Goal: Information Seeking & Learning: Check status

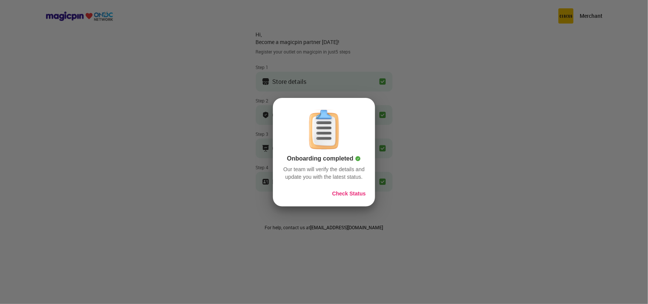
click at [350, 196] on button "Check Status" at bounding box center [349, 194] width 34 height 8
click at [352, 194] on button "Check Status" at bounding box center [349, 194] width 34 height 8
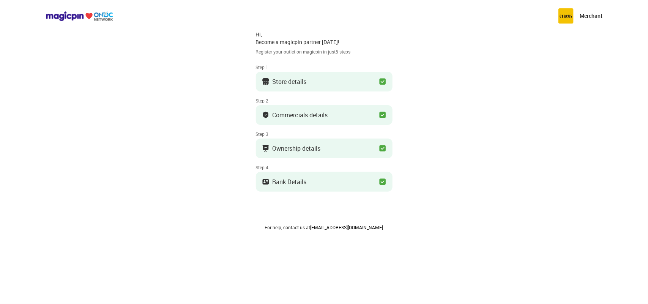
click at [587, 14] on p "Merchant" at bounding box center [591, 16] width 23 height 8
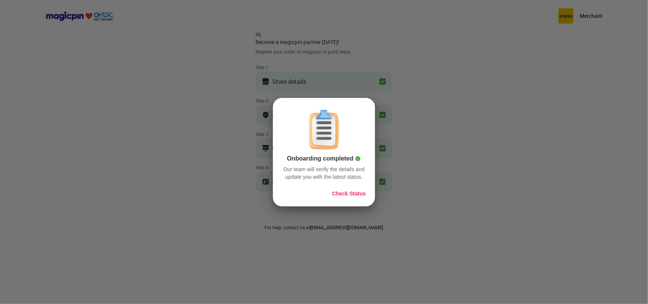
click at [341, 199] on div "Onboarding completed Our team will verify the details and update you with the l…" at bounding box center [324, 152] width 102 height 109
click at [341, 196] on button "Check Status" at bounding box center [349, 194] width 34 height 8
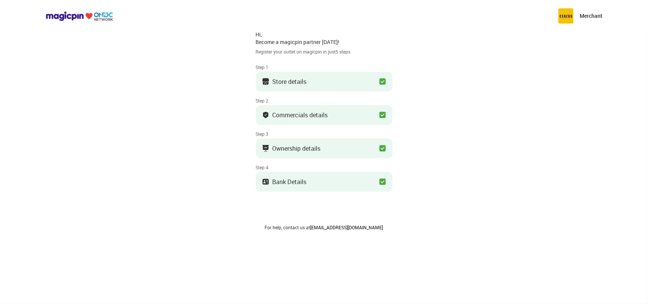
click at [66, 16] on img at bounding box center [80, 16] width 68 height 10
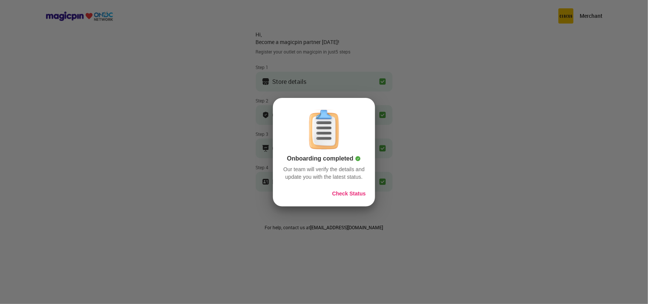
click at [215, 130] on div at bounding box center [324, 152] width 648 height 304
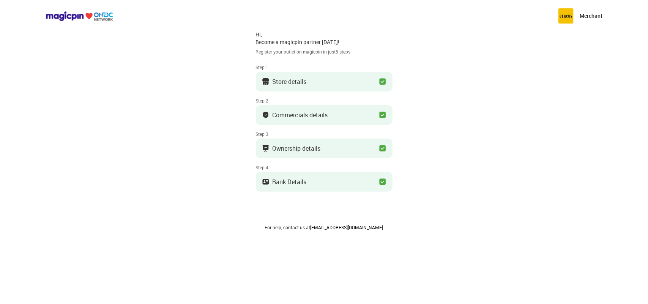
click at [97, 17] on img at bounding box center [80, 16] width 68 height 10
click at [54, 19] on img at bounding box center [80, 16] width 68 height 10
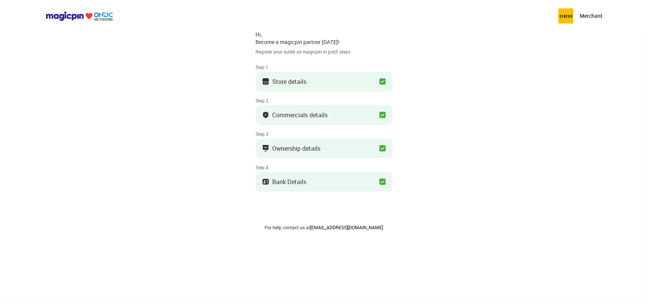
click at [54, 19] on img at bounding box center [80, 16] width 68 height 10
